Goal: Task Accomplishment & Management: Manage account settings

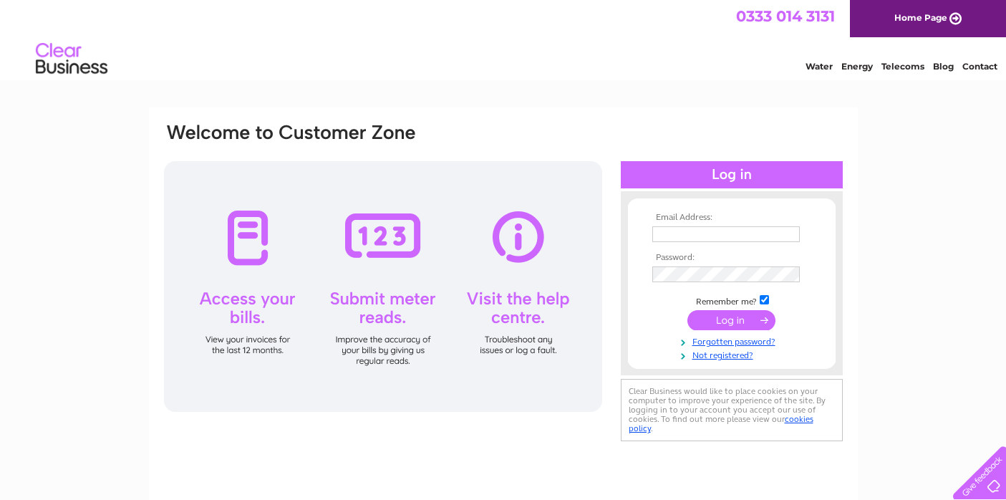
type input "accounts@tgtmltd.com"
click at [729, 326] on input "submit" at bounding box center [731, 320] width 88 height 20
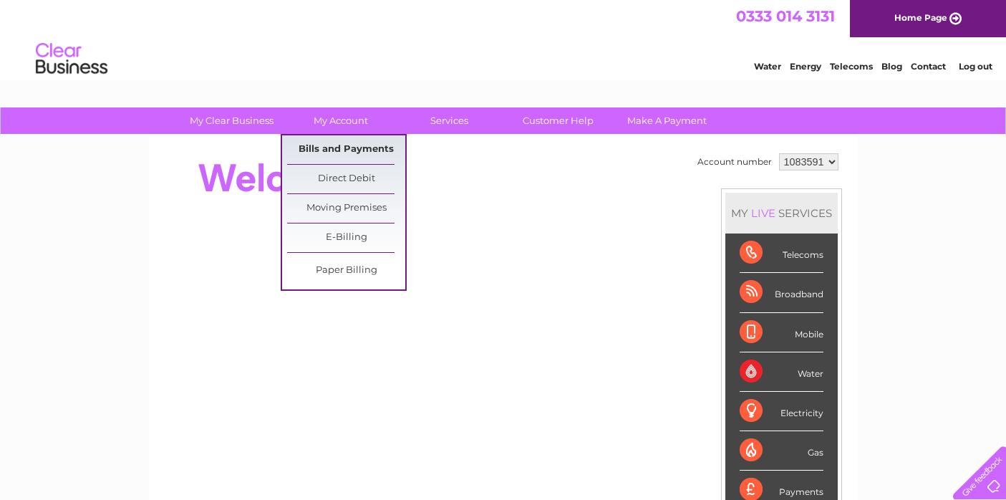
click at [341, 150] on link "Bills and Payments" at bounding box center [346, 149] width 118 height 29
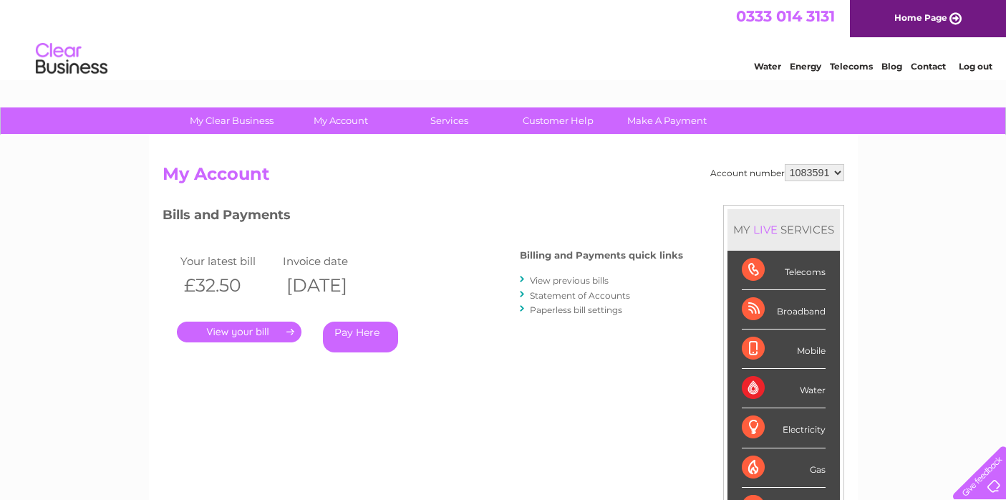
click at [228, 329] on link "." at bounding box center [239, 331] width 125 height 21
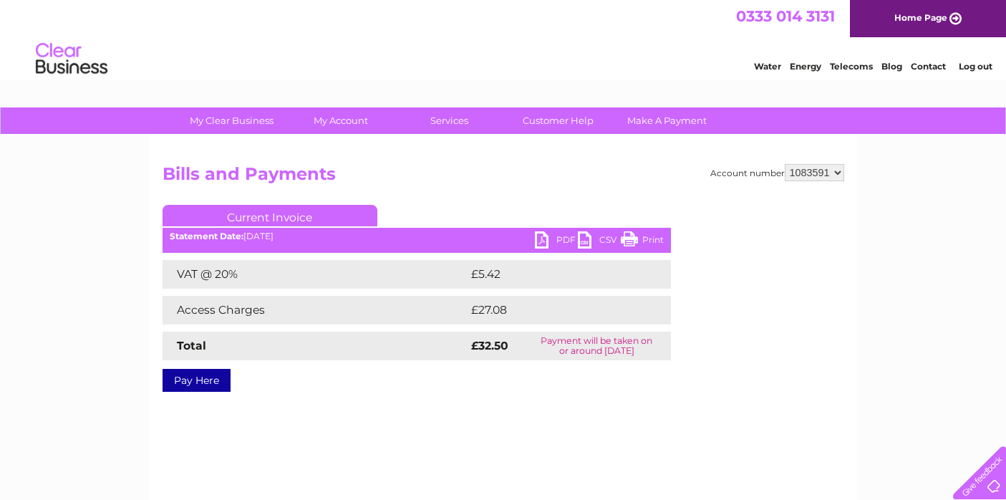
click at [566, 238] on link "PDF" at bounding box center [556, 241] width 43 height 21
